Goal: Information Seeking & Learning: Check status

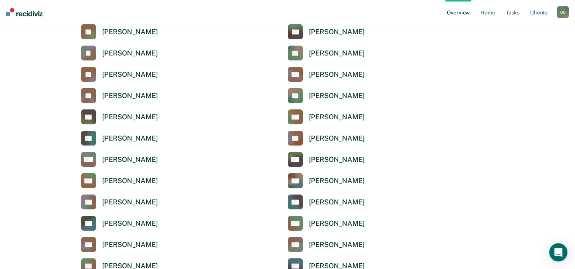
scroll to position [1597, 0]
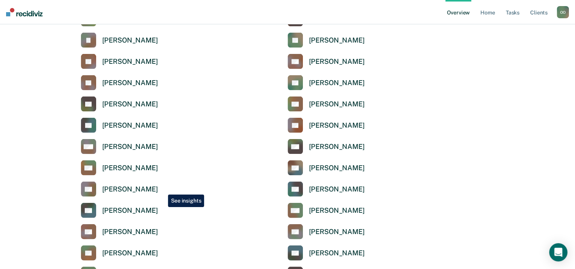
click at [158, 189] on div "[PERSON_NAME]" at bounding box center [130, 189] width 56 height 9
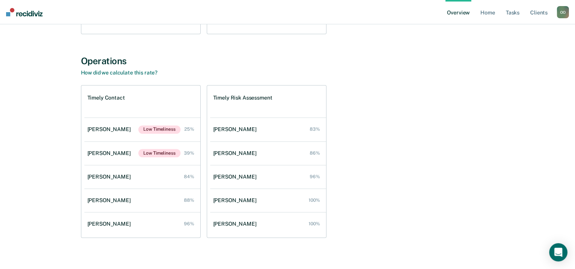
scroll to position [251, 0]
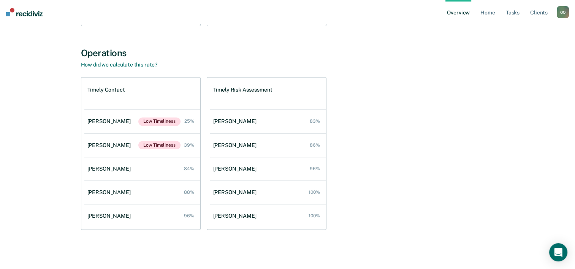
click at [389, 147] on div "Timely Contact Ruth Omogbo Low Timeliness 25% Daji Britton Low Timeliness 39% H…" at bounding box center [288, 153] width 414 height 153
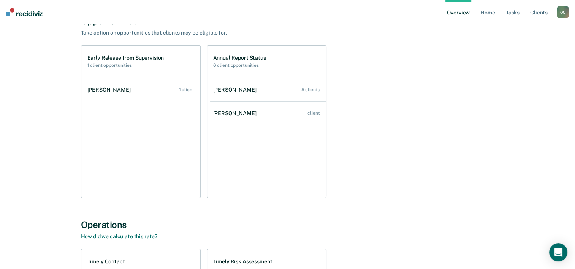
scroll to position [61, 0]
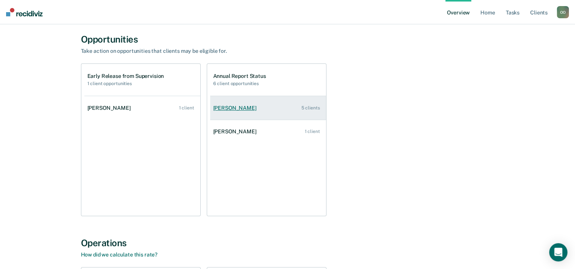
click at [263, 104] on link "Daji Britton 5 clients" at bounding box center [268, 108] width 116 height 22
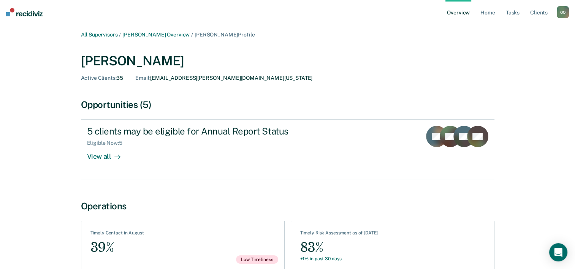
scroll to position [43, 0]
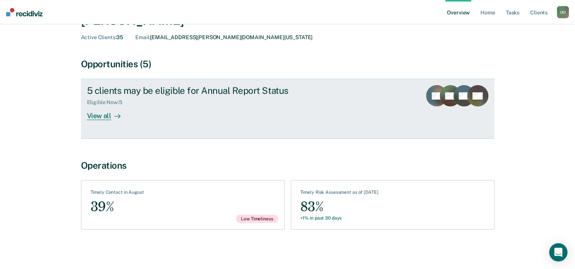
click at [98, 117] on div "View all" at bounding box center [108, 113] width 43 height 15
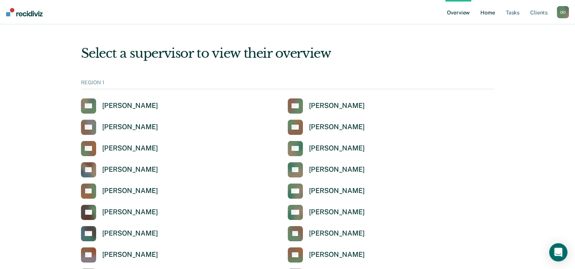
click at [485, 13] on link "Home" at bounding box center [487, 12] width 17 height 24
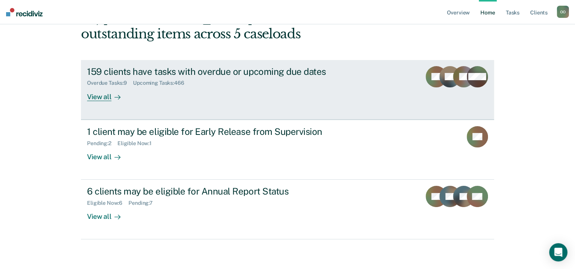
scroll to position [54, 0]
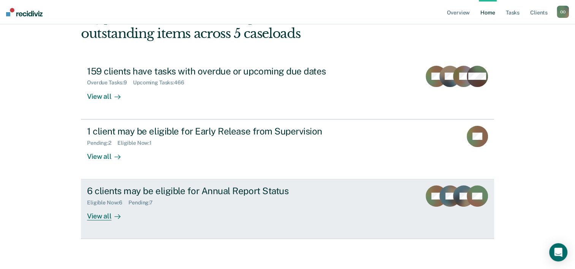
click at [135, 202] on div "Pending : 7" at bounding box center [143, 203] width 30 height 6
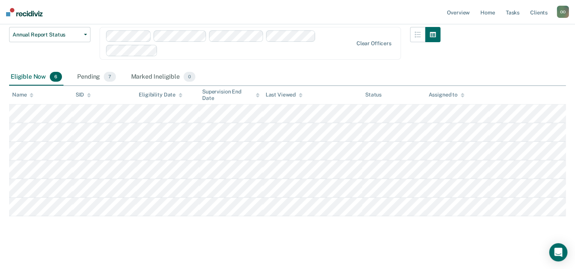
scroll to position [68, 0]
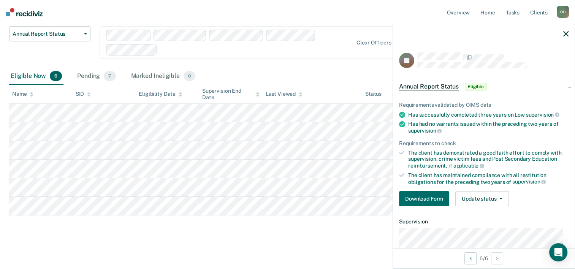
click at [300, 257] on main "Annual Report Status Supervision clients may be eligible for Annual Report Stat…" at bounding box center [287, 120] width 575 height 296
click at [566, 33] on icon "button" at bounding box center [565, 33] width 5 height 5
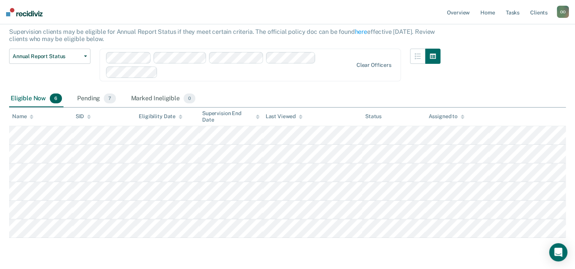
scroll to position [0, 0]
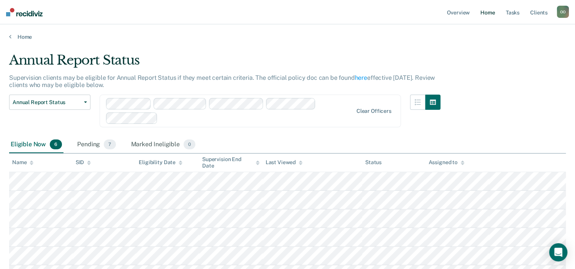
click at [484, 13] on link "Home" at bounding box center [487, 12] width 17 height 24
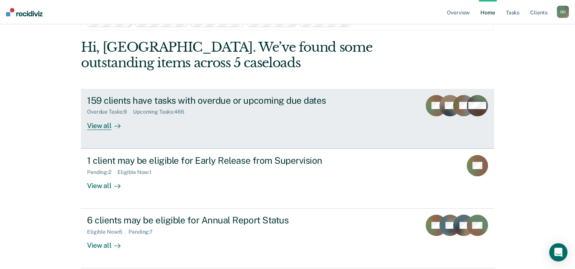
scroll to position [54, 0]
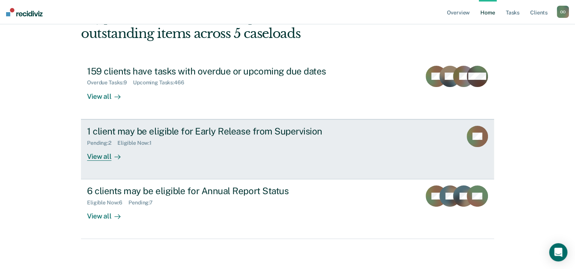
click at [101, 155] on div "View all" at bounding box center [108, 153] width 43 height 15
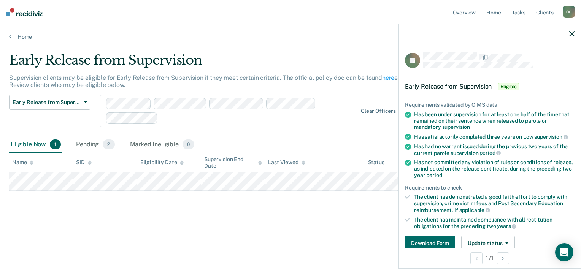
click at [572, 34] on icon "button" at bounding box center [571, 33] width 5 height 5
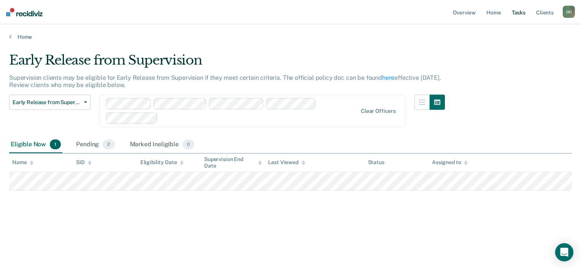
click at [517, 13] on link "Tasks" at bounding box center [518, 12] width 17 height 24
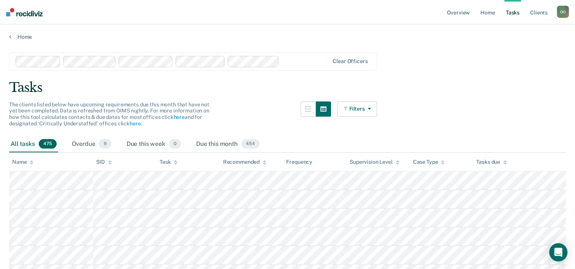
click at [359, 110] on button "Filters" at bounding box center [357, 108] width 40 height 15
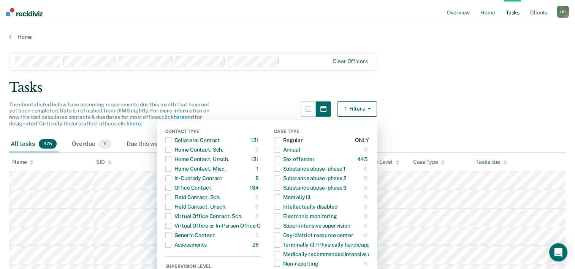
click at [280, 142] on span "button" at bounding box center [277, 140] width 6 height 6
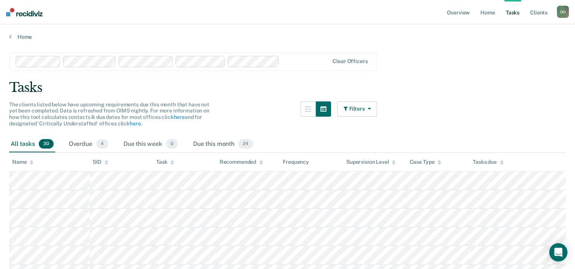
click at [363, 111] on button "Filters" at bounding box center [357, 108] width 40 height 15
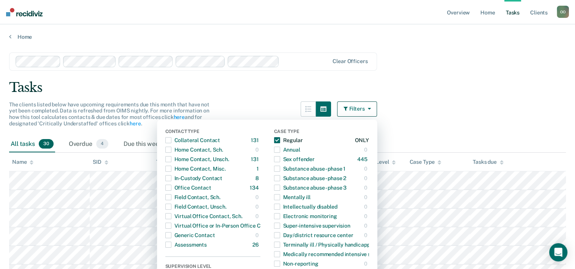
click at [280, 139] on span "button" at bounding box center [277, 140] width 6 height 6
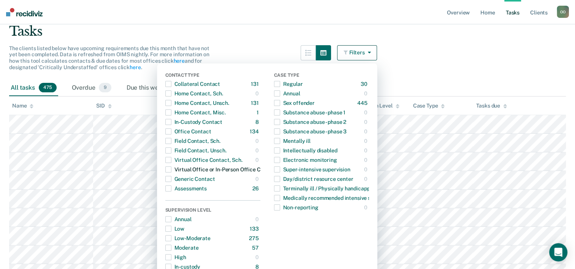
scroll to position [76, 0]
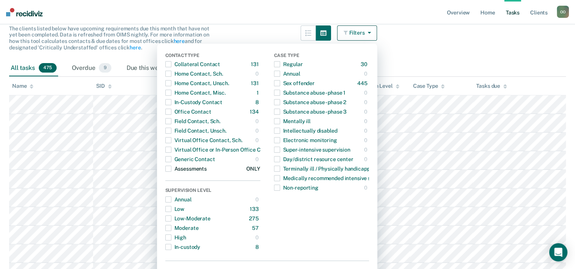
click at [171, 169] on span "button" at bounding box center [168, 169] width 6 height 6
click at [519, 62] on div "All tasks 26 Overdue 9 Due this week 0 Due this month 5" at bounding box center [287, 68] width 557 height 17
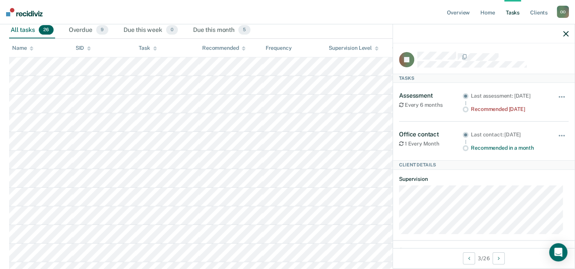
scroll to position [0, 0]
click at [564, 33] on icon "button" at bounding box center [565, 33] width 5 height 5
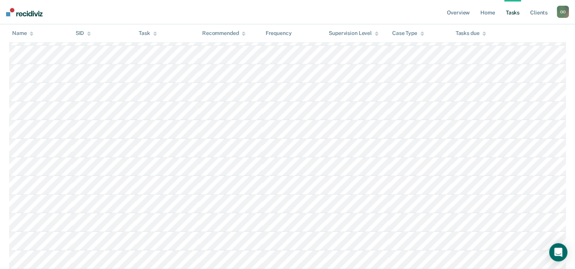
scroll to position [417, 0]
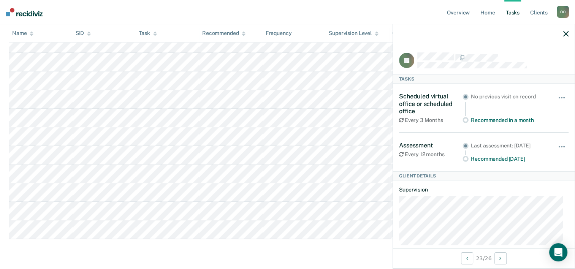
click at [566, 30] on button "button" at bounding box center [565, 33] width 5 height 6
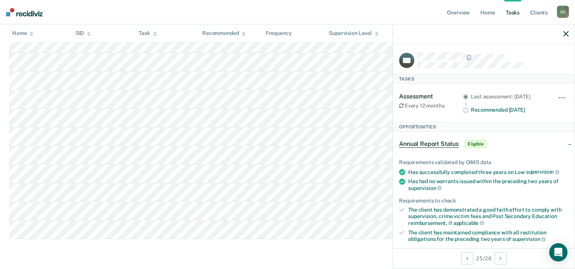
click at [567, 32] on icon "button" at bounding box center [565, 33] width 5 height 5
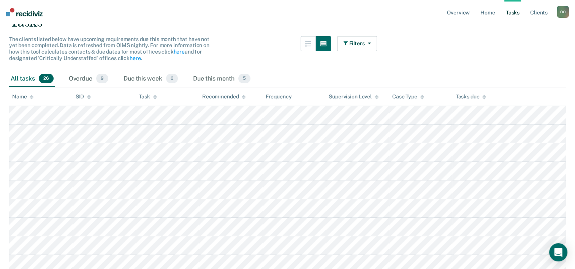
scroll to position [0, 0]
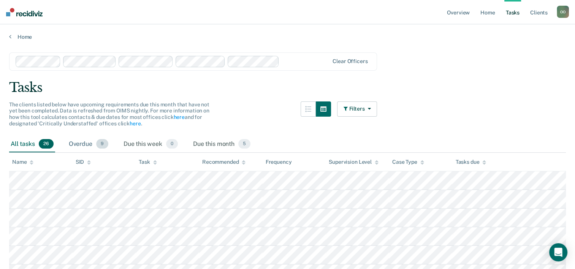
click at [82, 142] on div "Overdue 9" at bounding box center [88, 144] width 43 height 17
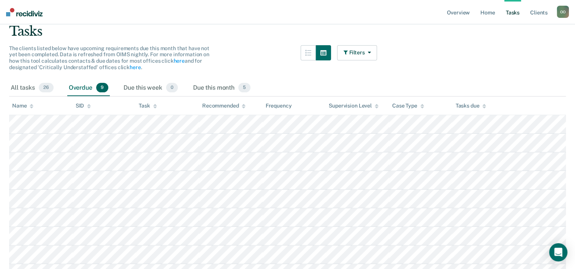
scroll to position [100, 0]
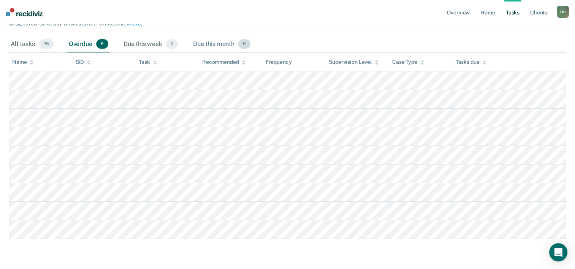
click at [225, 41] on div "Due this month 5" at bounding box center [222, 44] width 60 height 17
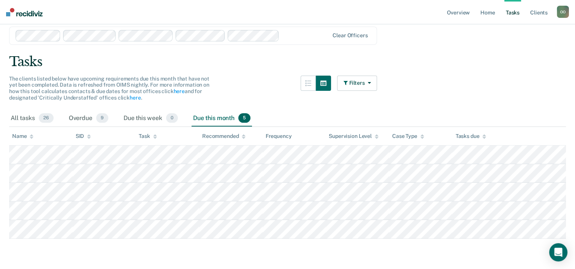
scroll to position [25, 0]
click at [82, 118] on div "Overdue 9" at bounding box center [88, 119] width 43 height 17
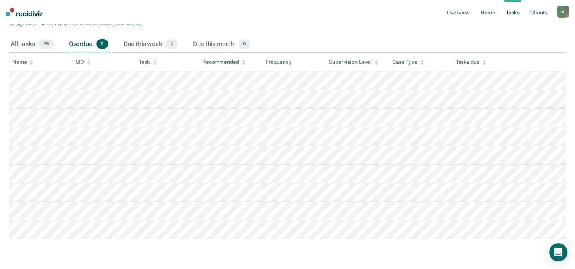
scroll to position [62, 0]
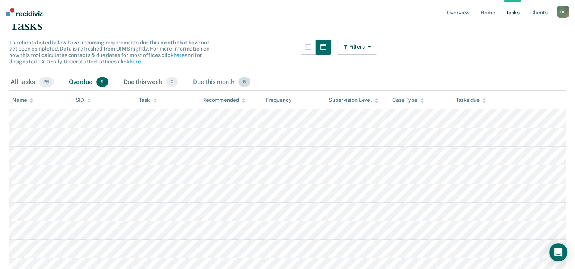
click at [207, 82] on div "Due this month 5" at bounding box center [222, 82] width 60 height 17
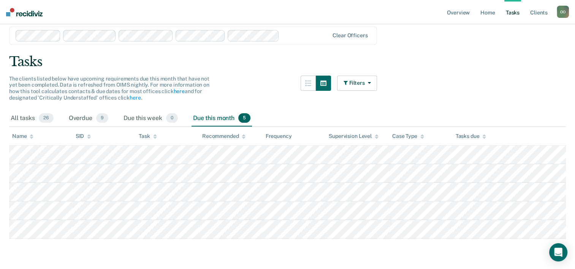
scroll to position [25, 0]
click at [75, 118] on div "Overdue 9" at bounding box center [88, 119] width 43 height 17
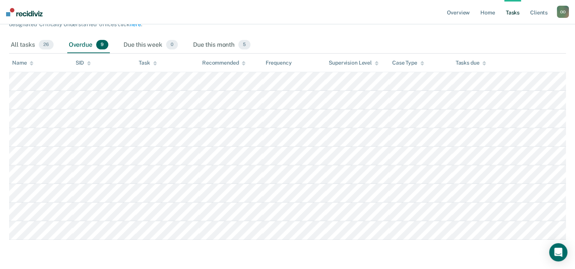
scroll to position [100, 0]
click at [21, 44] on div "All tasks 26" at bounding box center [32, 44] width 46 height 17
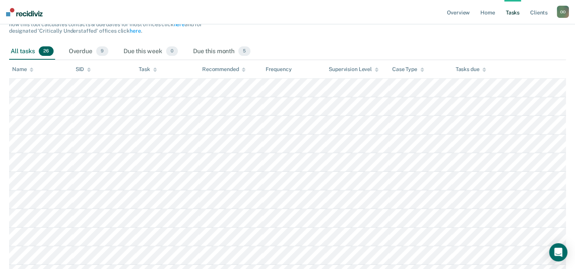
scroll to position [0, 0]
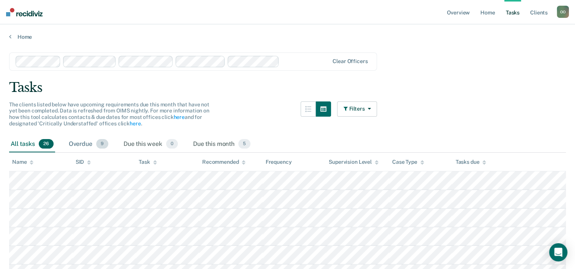
click at [87, 144] on div "Overdue 9" at bounding box center [88, 144] width 43 height 17
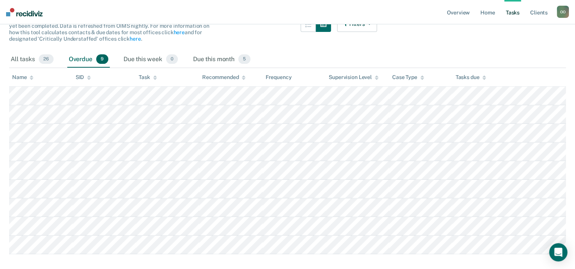
scroll to position [100, 0]
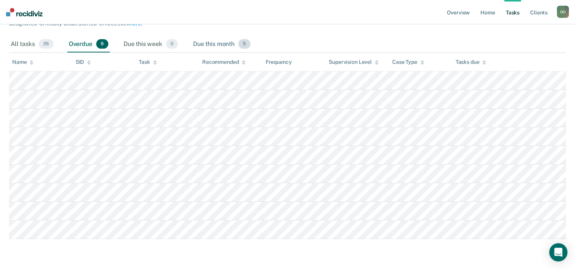
click at [220, 45] on div "Due this month 5" at bounding box center [222, 44] width 60 height 17
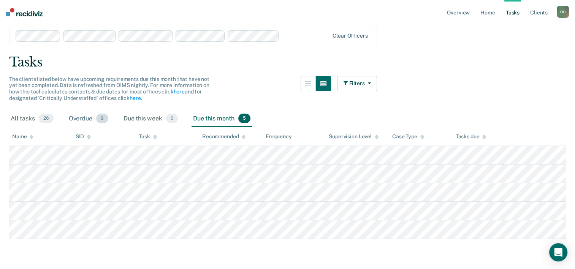
click at [84, 119] on div "Overdue 9" at bounding box center [88, 119] width 43 height 17
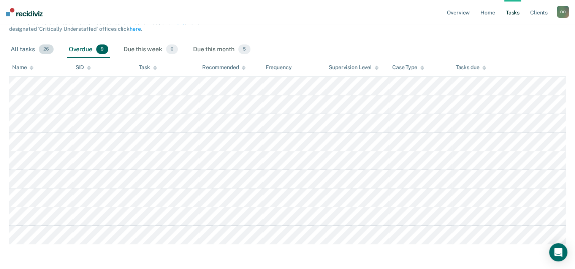
scroll to position [100, 0]
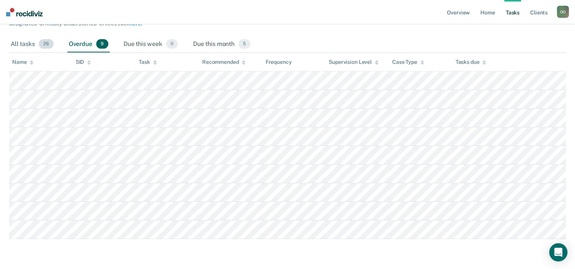
click at [23, 45] on div "All tasks 26" at bounding box center [32, 44] width 46 height 17
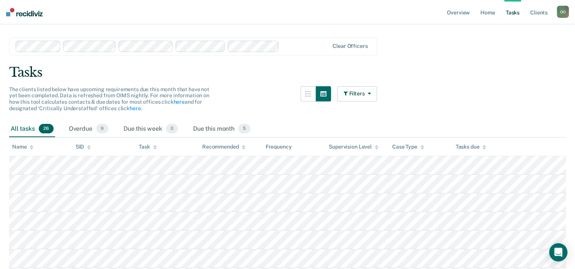
scroll to position [0, 0]
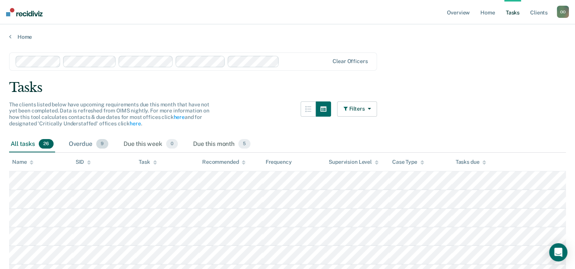
click at [87, 144] on div "Overdue 9" at bounding box center [88, 144] width 43 height 17
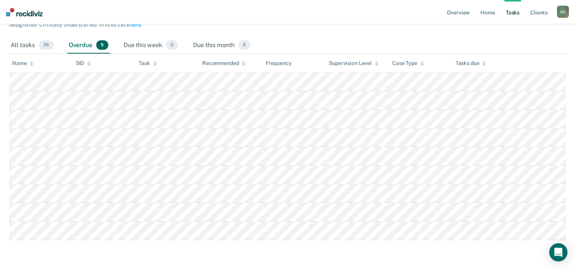
scroll to position [100, 0]
click at [208, 43] on div "Due this month 5" at bounding box center [222, 44] width 60 height 17
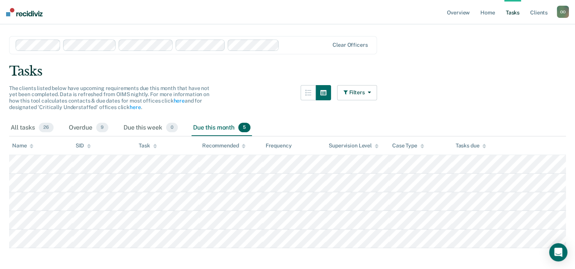
scroll to position [25, 0]
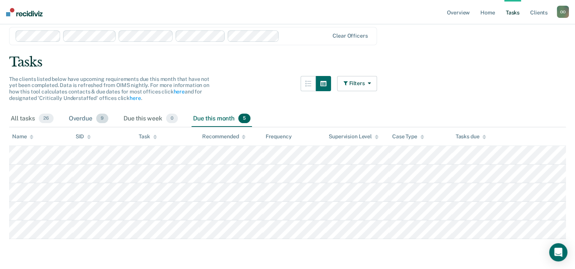
click at [79, 117] on div "Overdue 9" at bounding box center [88, 119] width 43 height 17
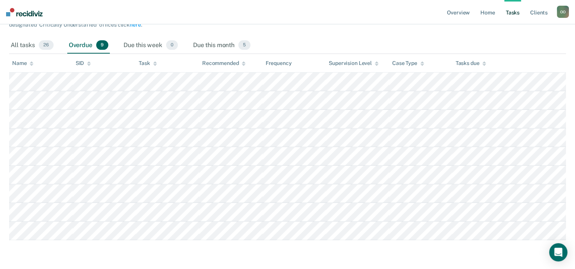
scroll to position [100, 0]
click at [22, 44] on div "All tasks 26" at bounding box center [32, 44] width 46 height 17
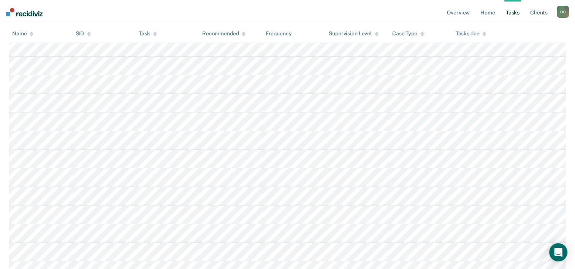
scroll to position [0, 0]
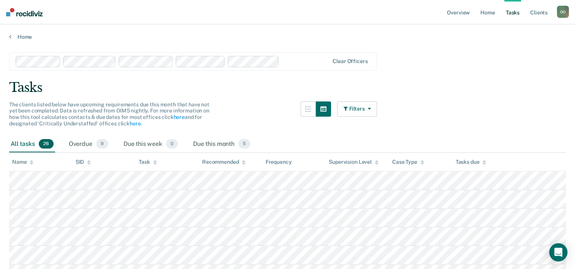
click at [368, 109] on icon "button" at bounding box center [368, 108] width 6 height 5
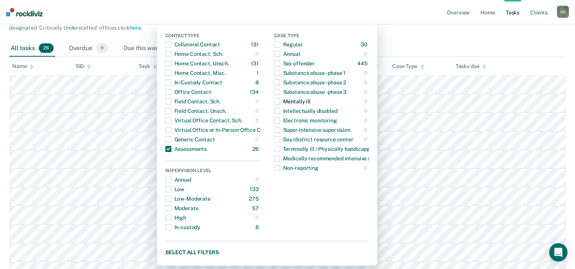
scroll to position [114, 0]
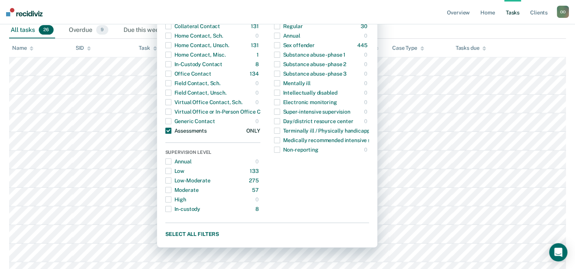
click at [171, 129] on span "button" at bounding box center [168, 131] width 6 height 6
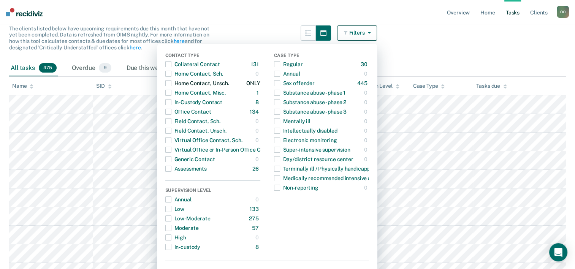
click at [171, 83] on span "button" at bounding box center [168, 83] width 6 height 6
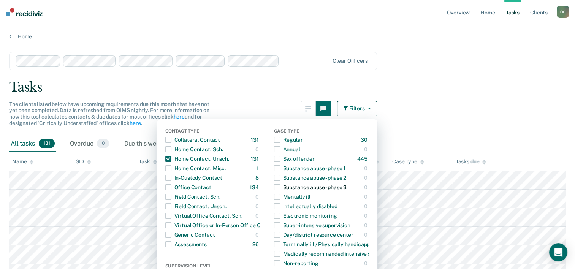
scroll to position [0, 0]
click at [356, 104] on button "Filters" at bounding box center [357, 108] width 40 height 15
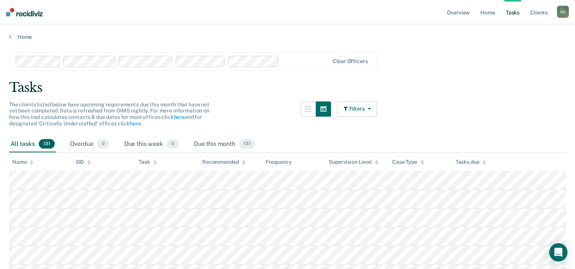
click at [355, 109] on button "Filters" at bounding box center [357, 108] width 40 height 15
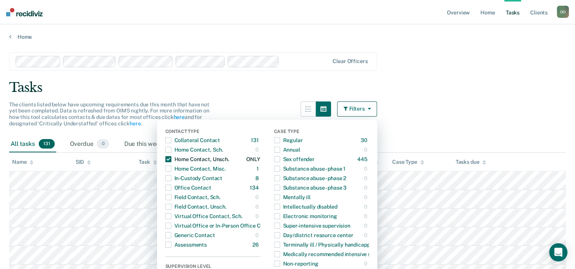
click at [171, 159] on span "button" at bounding box center [168, 159] width 6 height 6
click at [171, 188] on span "button" at bounding box center [168, 188] width 6 height 6
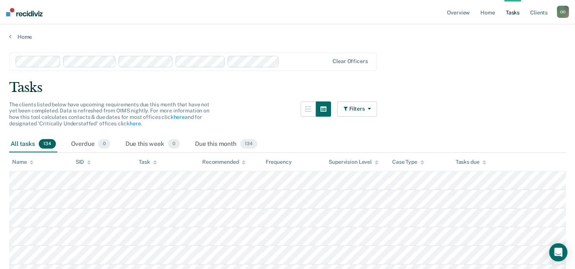
click at [485, 91] on div "Tasks" at bounding box center [287, 88] width 557 height 16
click at [536, 13] on link "Client s" at bounding box center [539, 12] width 21 height 24
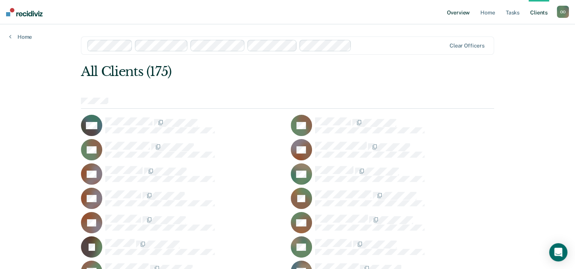
click at [463, 14] on link "Overview" at bounding box center [459, 12] width 26 height 24
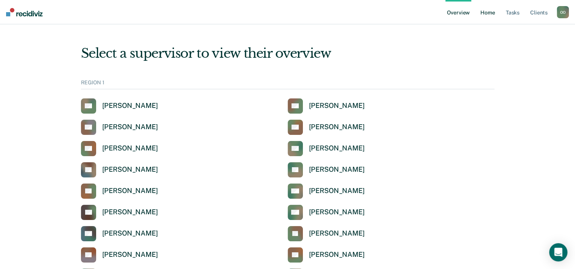
click at [489, 14] on link "Home" at bounding box center [487, 12] width 17 height 24
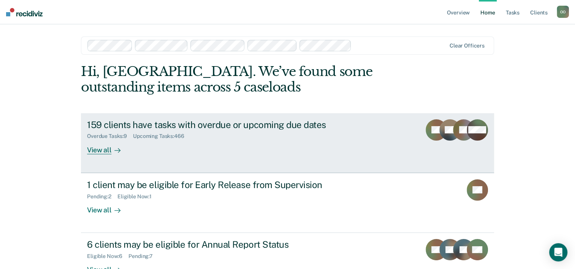
click at [155, 135] on div "Upcoming Tasks : 466" at bounding box center [161, 136] width 57 height 6
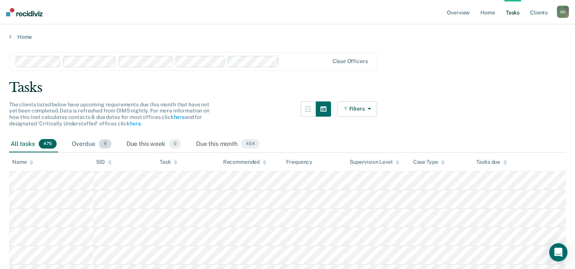
click at [88, 143] on div "Overdue 9" at bounding box center [91, 144] width 43 height 17
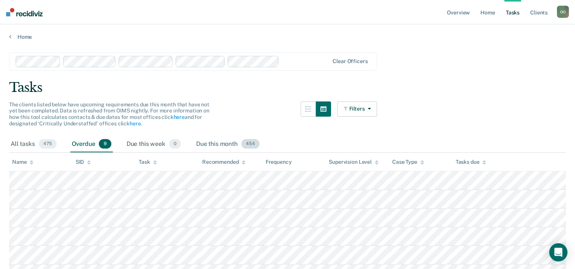
click at [226, 142] on div "Due this month 454" at bounding box center [228, 144] width 67 height 17
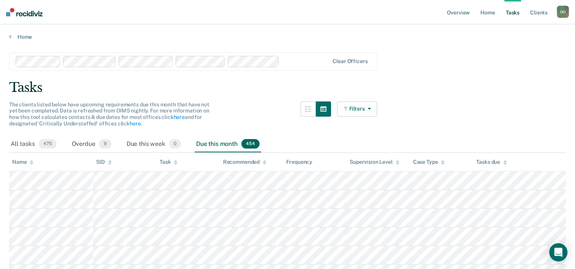
click at [354, 111] on button "Filters" at bounding box center [357, 108] width 40 height 15
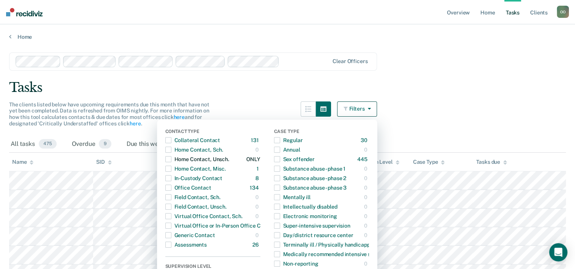
scroll to position [38, 0]
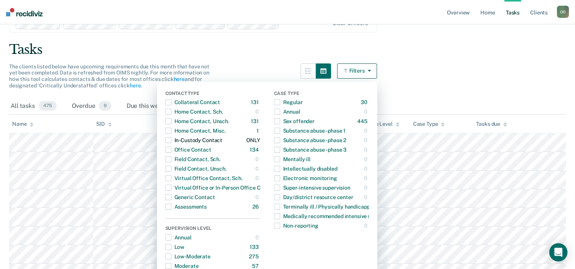
click at [171, 138] on span "button" at bounding box center [168, 140] width 6 height 6
click at [409, 62] on main "Clear officers Tasks The clients listed below have upcoming requirements due th…" at bounding box center [287, 156] width 575 height 308
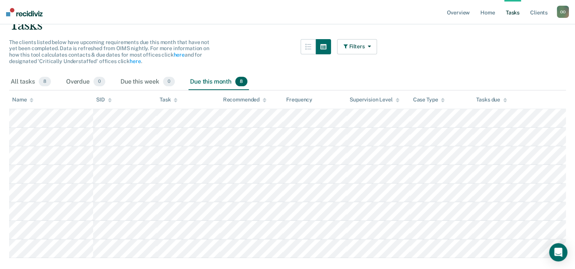
scroll to position [81, 0]
